Goal: Task Accomplishment & Management: Use online tool/utility

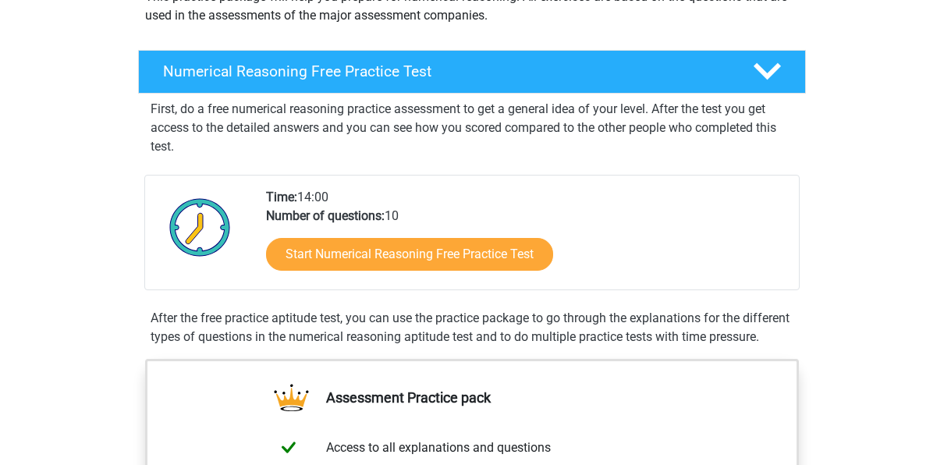
scroll to position [203, 0]
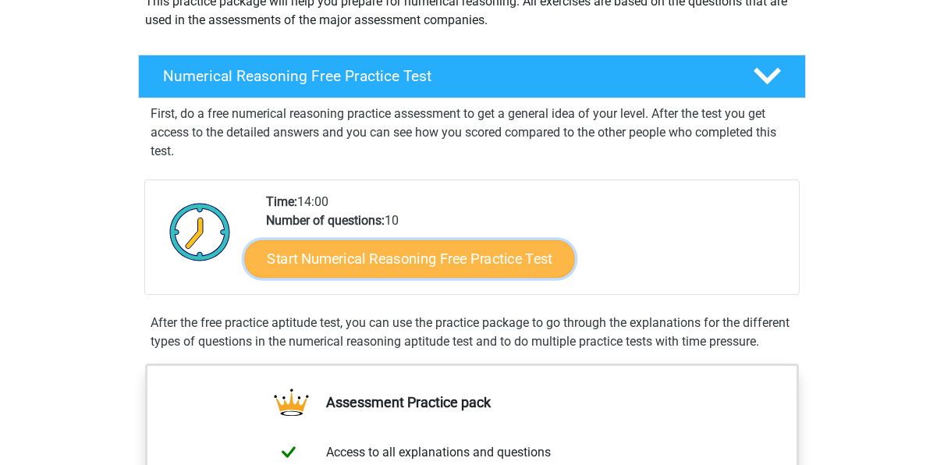
click at [464, 252] on link "Start Numerical Reasoning Free Practice Test" at bounding box center [410, 258] width 330 height 37
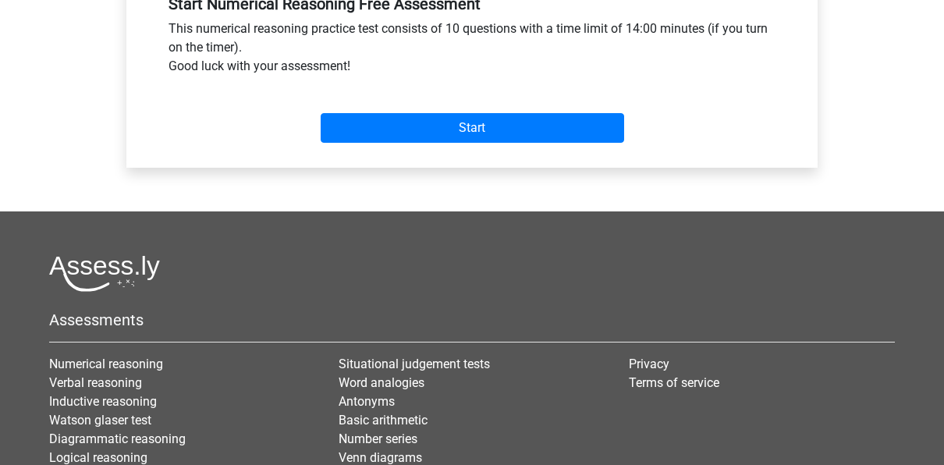
scroll to position [454, 0]
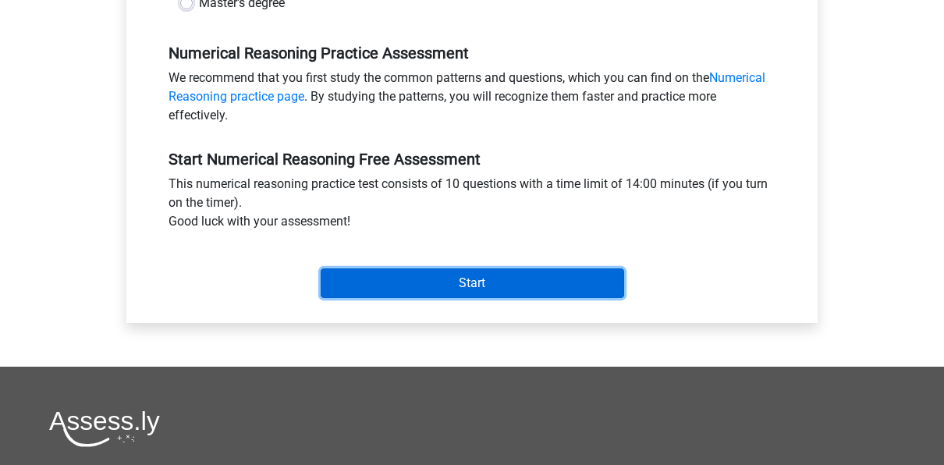
click at [577, 289] on input "Start" at bounding box center [473, 283] width 304 height 30
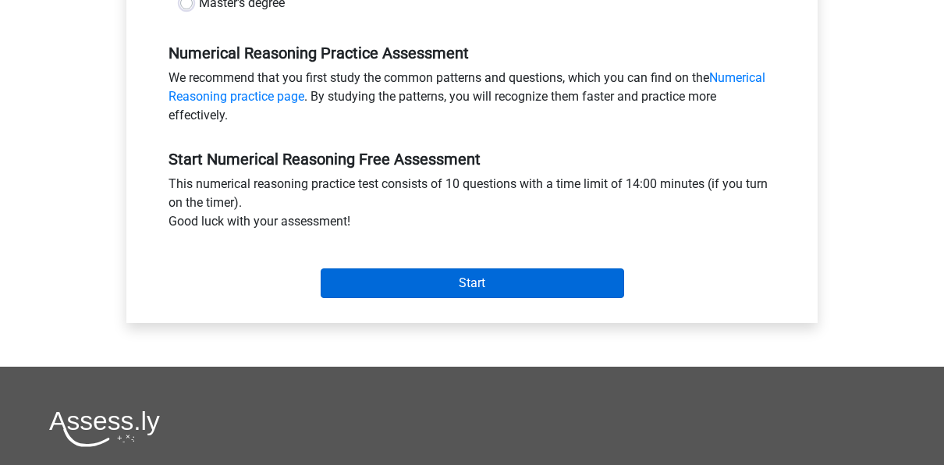
scroll to position [391, 0]
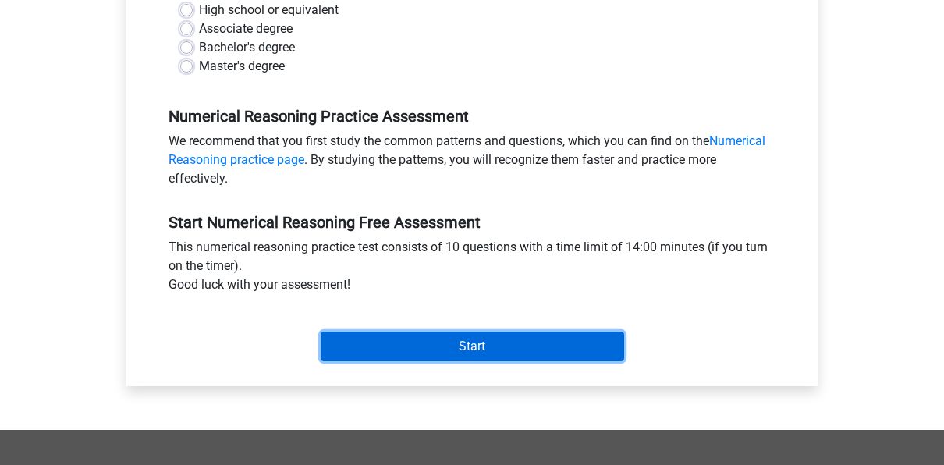
click at [436, 350] on input "Start" at bounding box center [473, 347] width 304 height 30
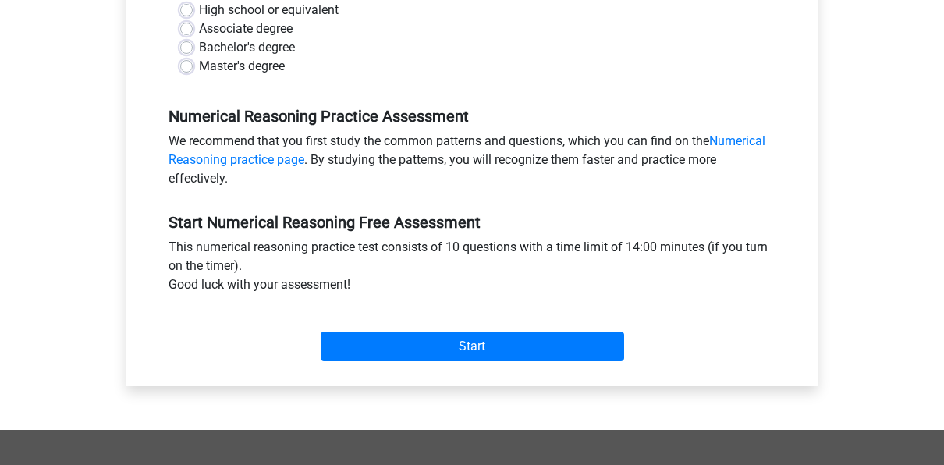
click at [199, 6] on label "High school or equivalent" at bounding box center [269, 10] width 140 height 19
click at [189, 6] on input "High school or equivalent" at bounding box center [186, 9] width 12 height 16
radio input "true"
click at [194, 44] on div "Bachelor's degree" at bounding box center [472, 47] width 584 height 19
click at [199, 44] on label "Bachelor's degree" at bounding box center [247, 47] width 96 height 19
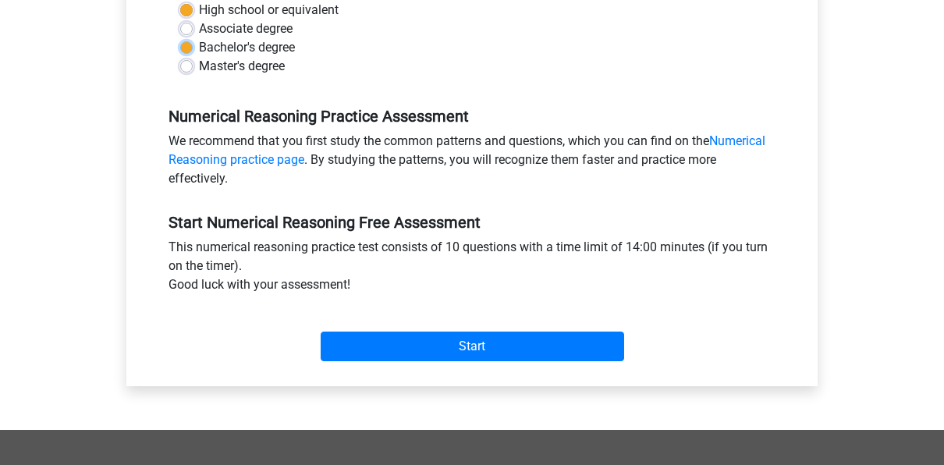
click at [184, 44] on input "Bachelor's degree" at bounding box center [186, 46] width 12 height 16
radio input "true"
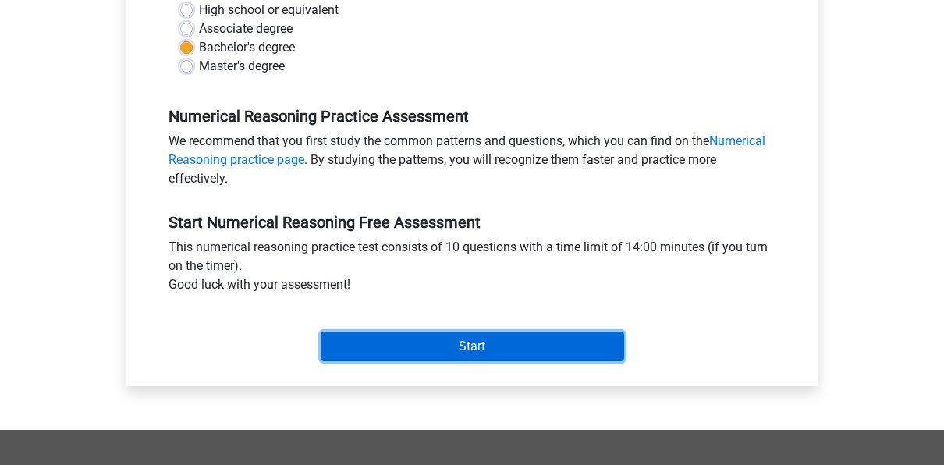
click at [368, 356] on input "Start" at bounding box center [473, 347] width 304 height 30
